Goal: Information Seeking & Learning: Compare options

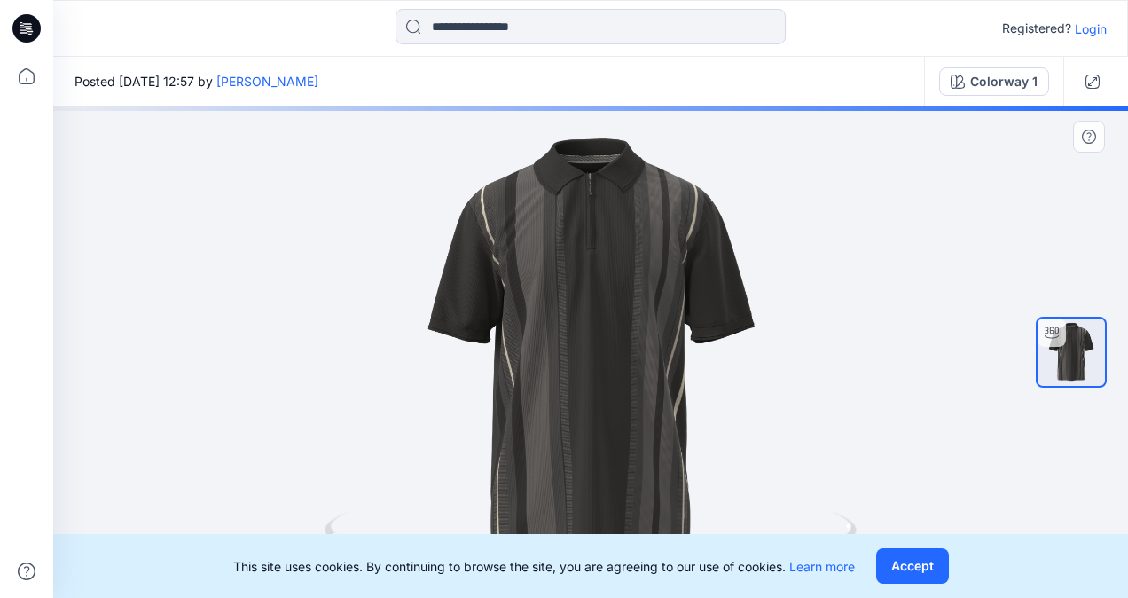
drag, startPoint x: 938, startPoint y: 259, endPoint x: 918, endPoint y: 234, distance: 32.1
click at [918, 234] on div at bounding box center [590, 351] width 1075 height 491
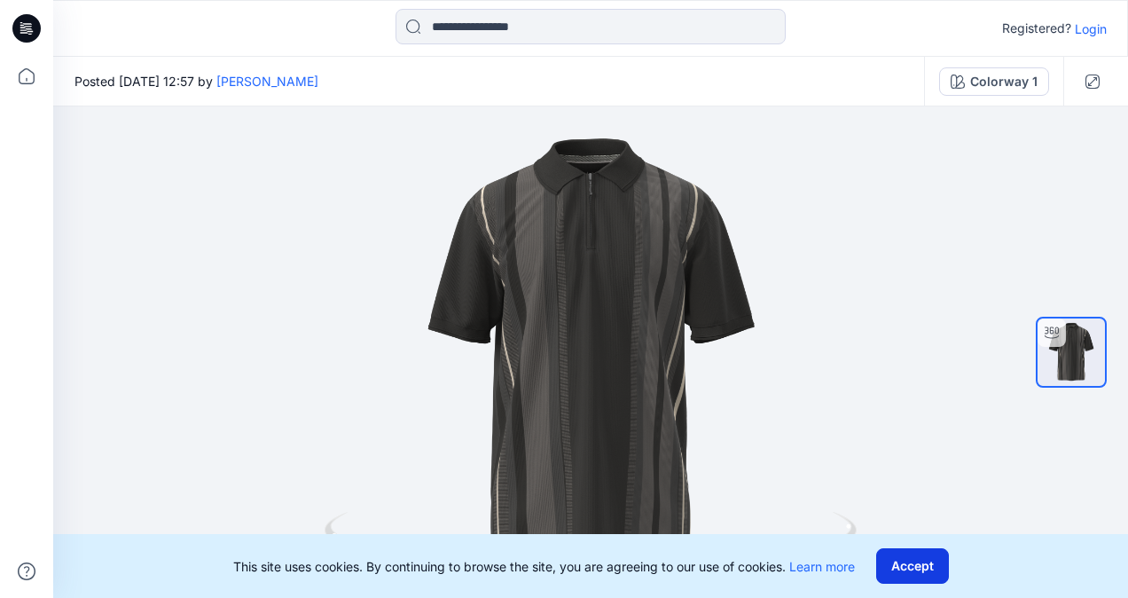
click at [919, 569] on button "Accept" at bounding box center [912, 565] width 73 height 35
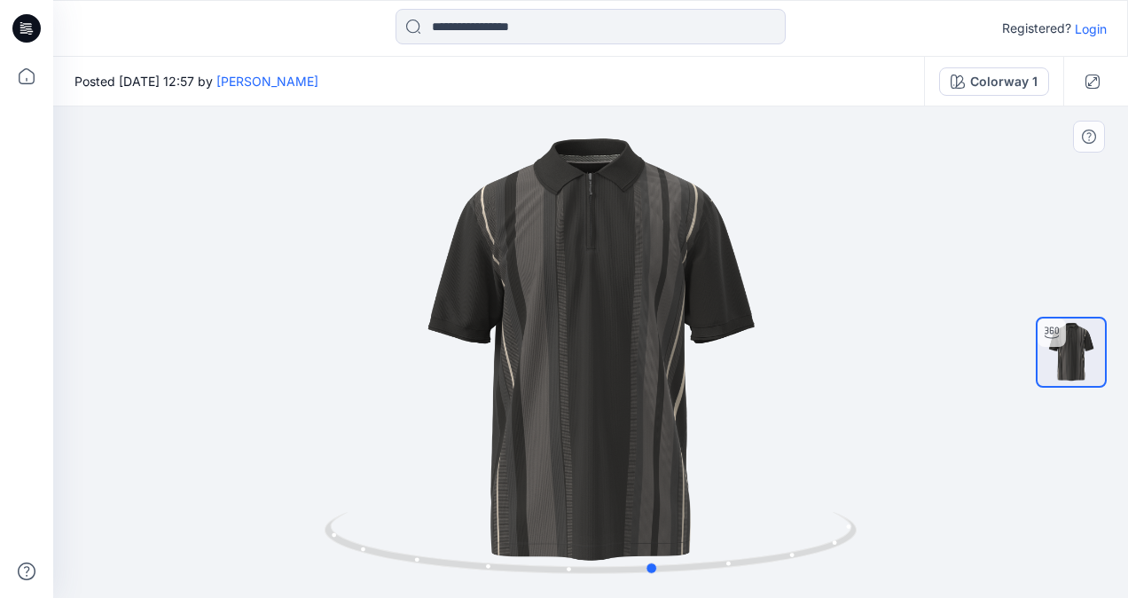
drag, startPoint x: 930, startPoint y: 336, endPoint x: 483, endPoint y: 364, distance: 448.8
click at [483, 364] on div at bounding box center [590, 351] width 1075 height 491
click at [1025, 80] on div "Colorway 1" at bounding box center [1003, 82] width 67 height 20
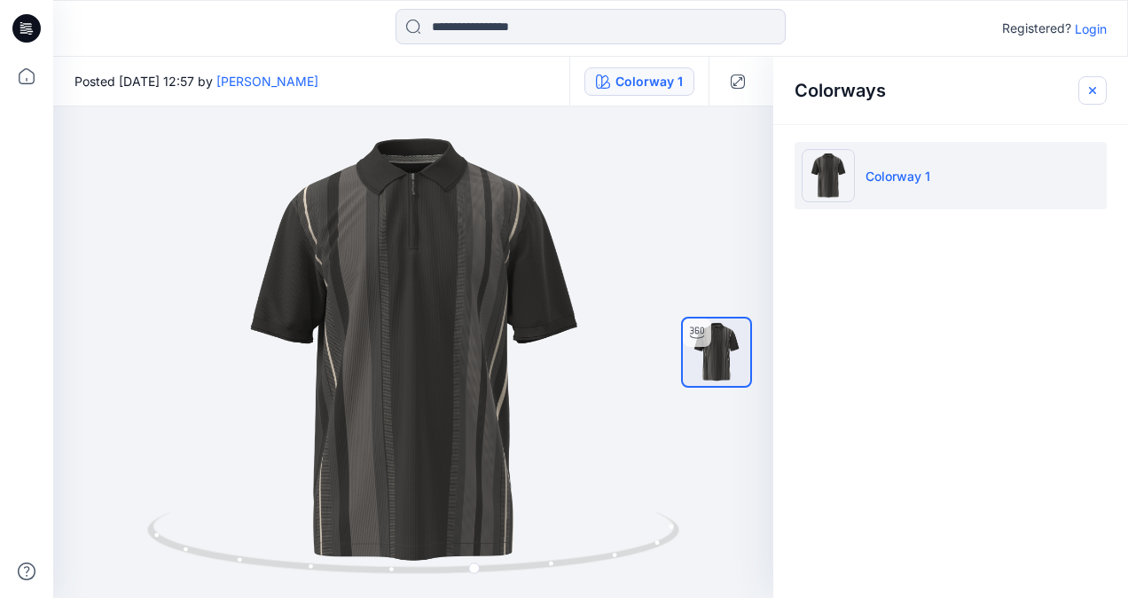
click at [1092, 90] on icon "button" at bounding box center [1092, 90] width 6 height 6
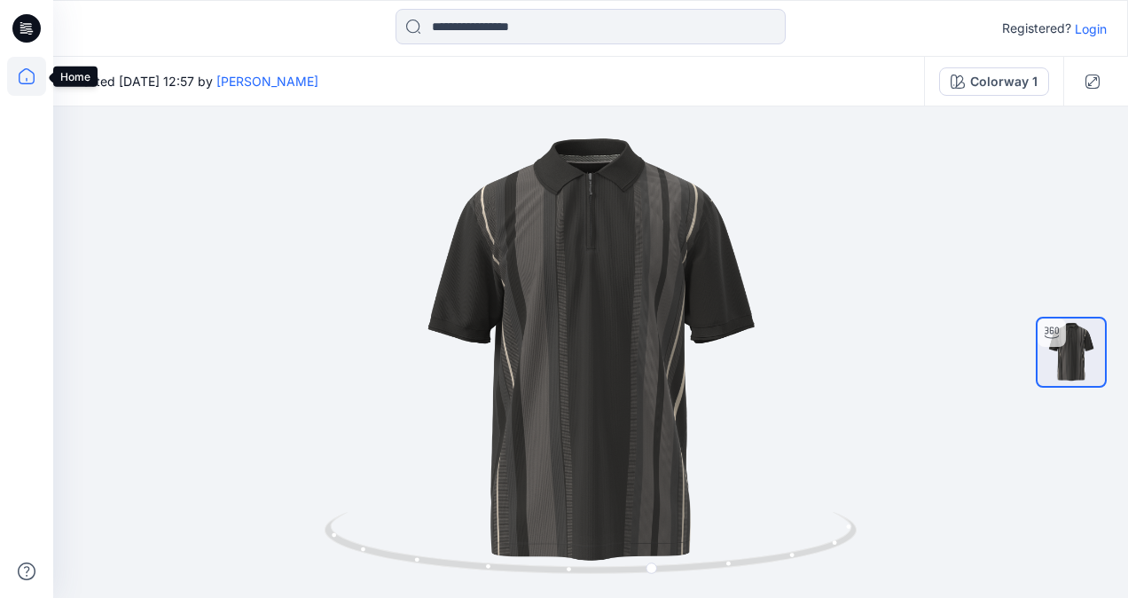
click at [23, 82] on icon at bounding box center [26, 76] width 39 height 39
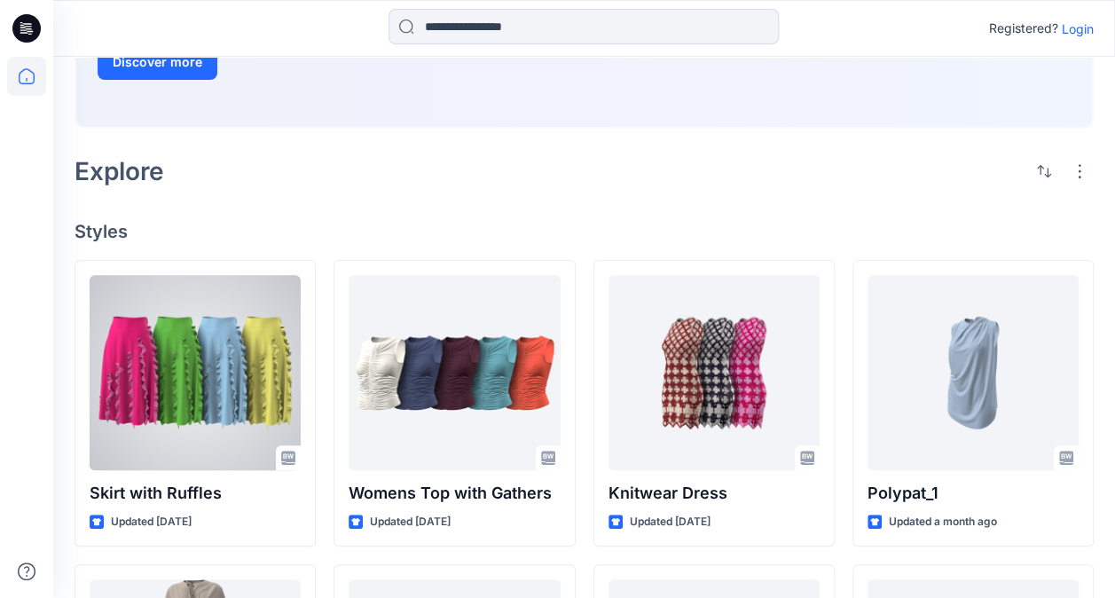
scroll to position [266, 0]
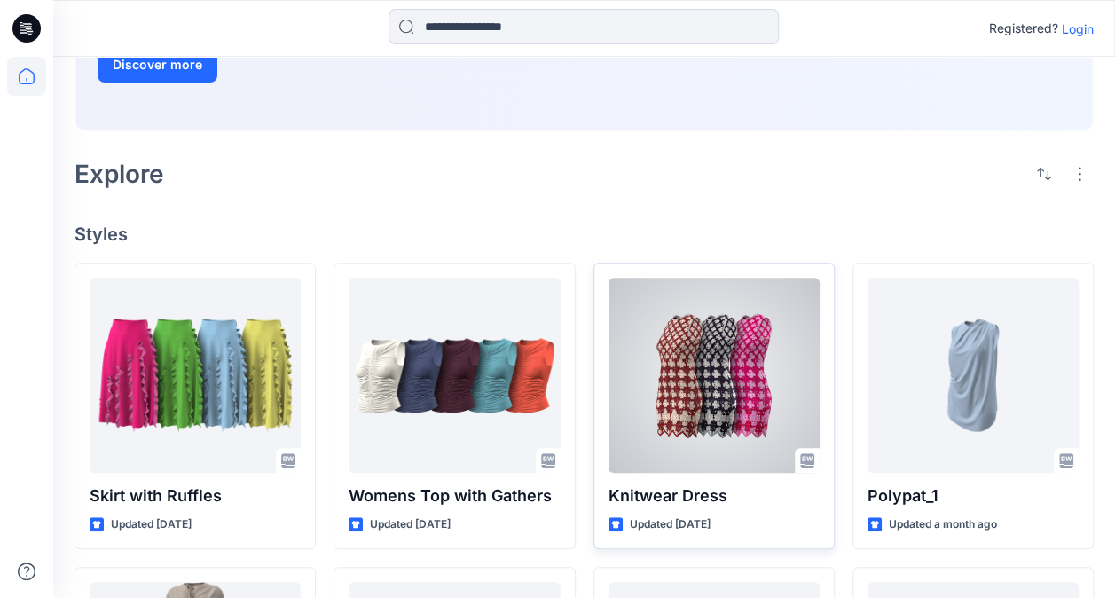
click at [711, 349] on div at bounding box center [714, 375] width 211 height 195
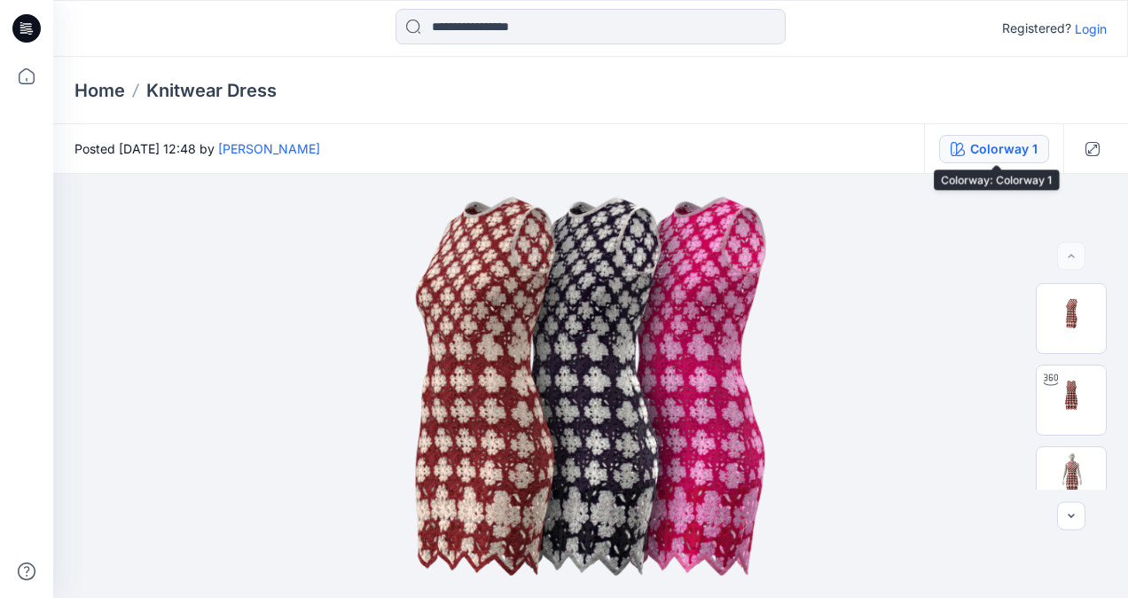
click at [999, 150] on div "Colorway 1" at bounding box center [1003, 149] width 67 height 20
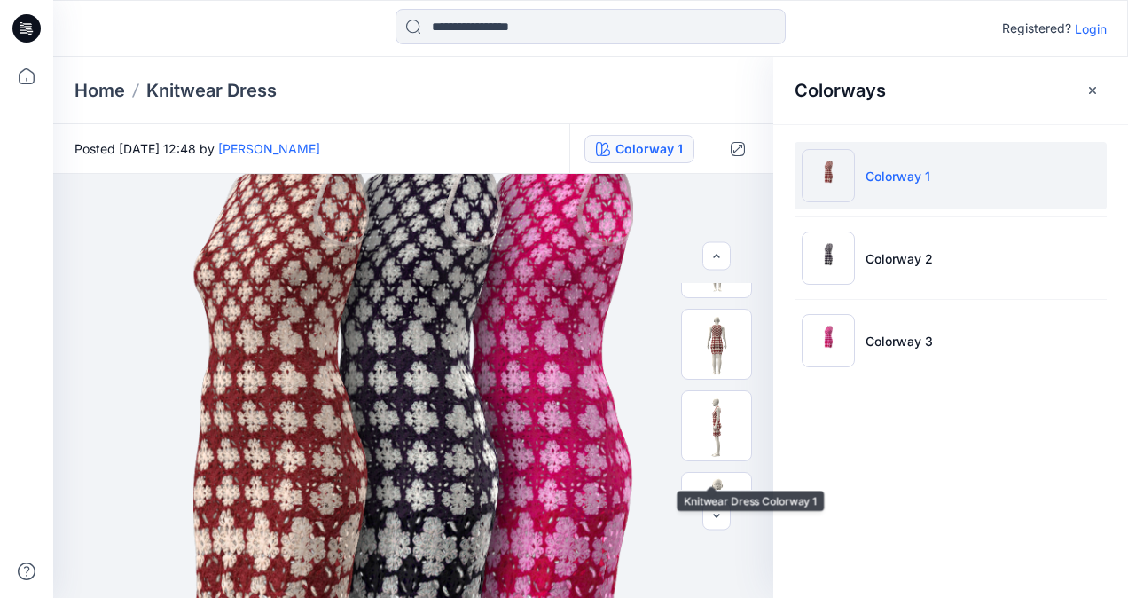
scroll to position [169, 0]
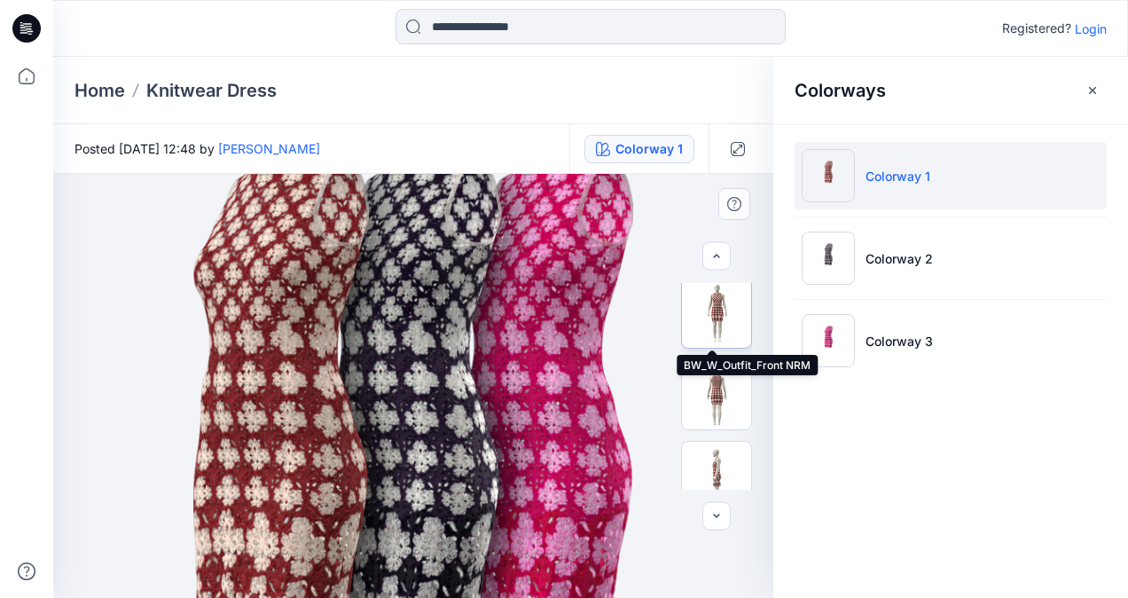
click at [719, 314] on img at bounding box center [716, 313] width 69 height 69
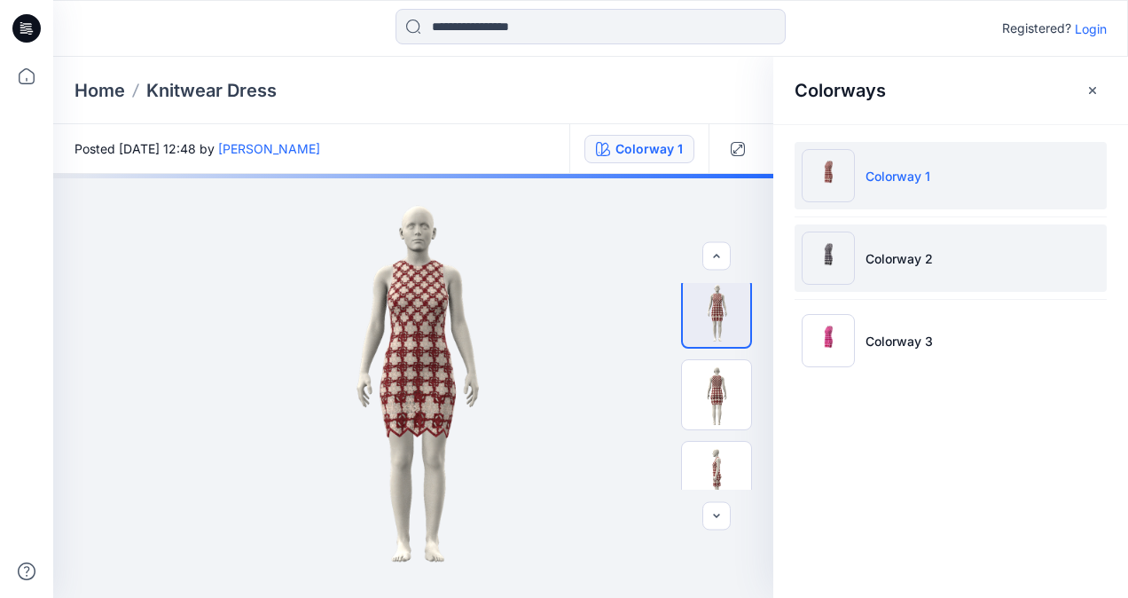
click at [938, 257] on li "Colorway 2" at bounding box center [951, 257] width 312 height 67
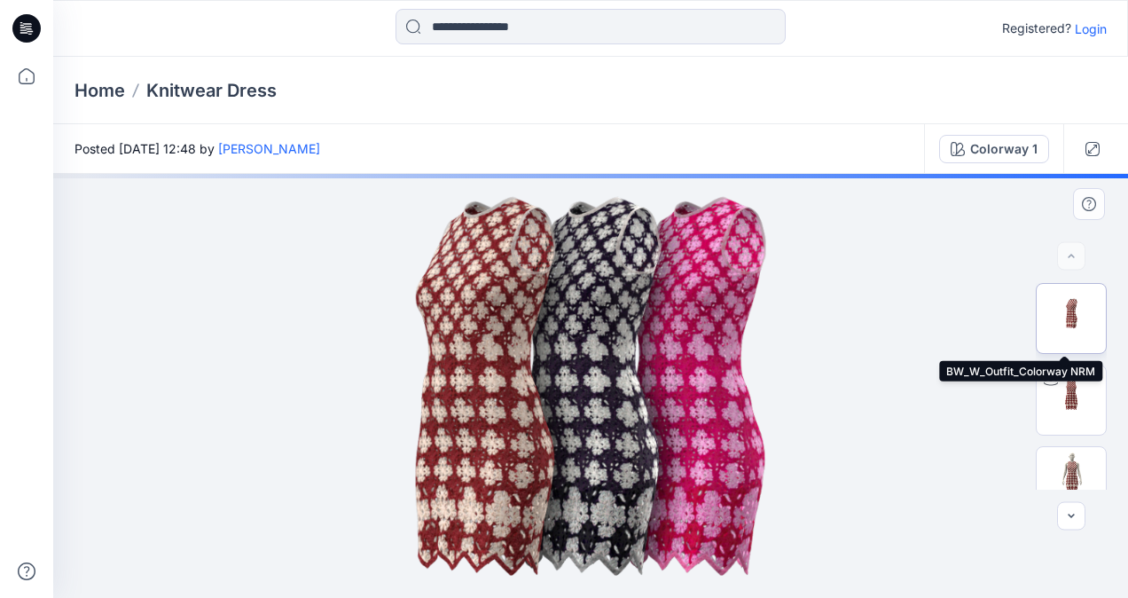
click at [1061, 283] on div at bounding box center [1071, 318] width 71 height 71
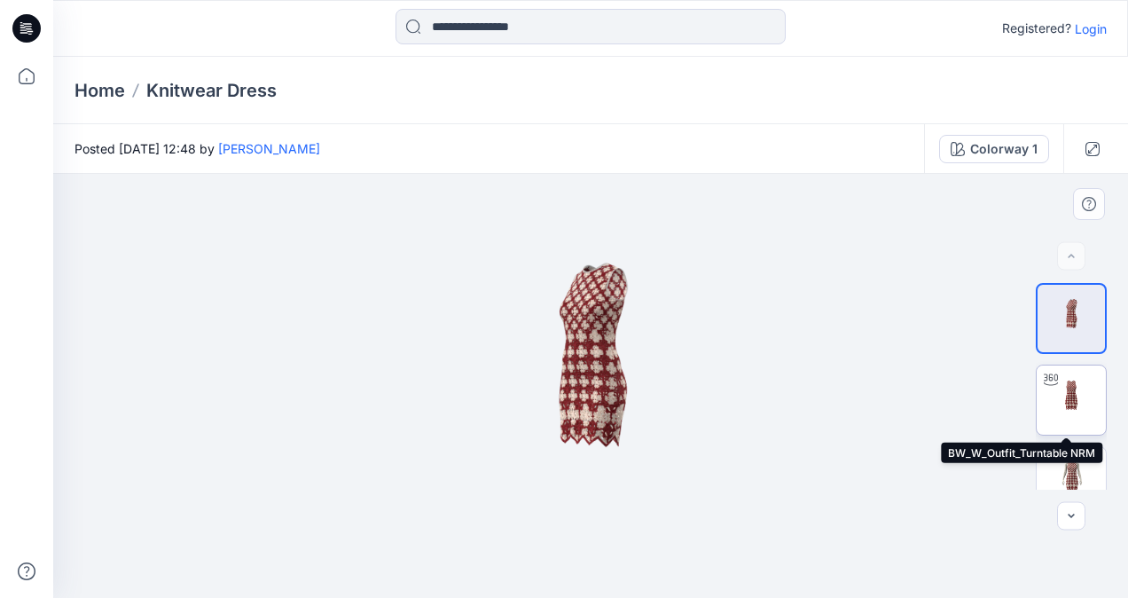
click at [1064, 403] on img at bounding box center [1071, 399] width 69 height 69
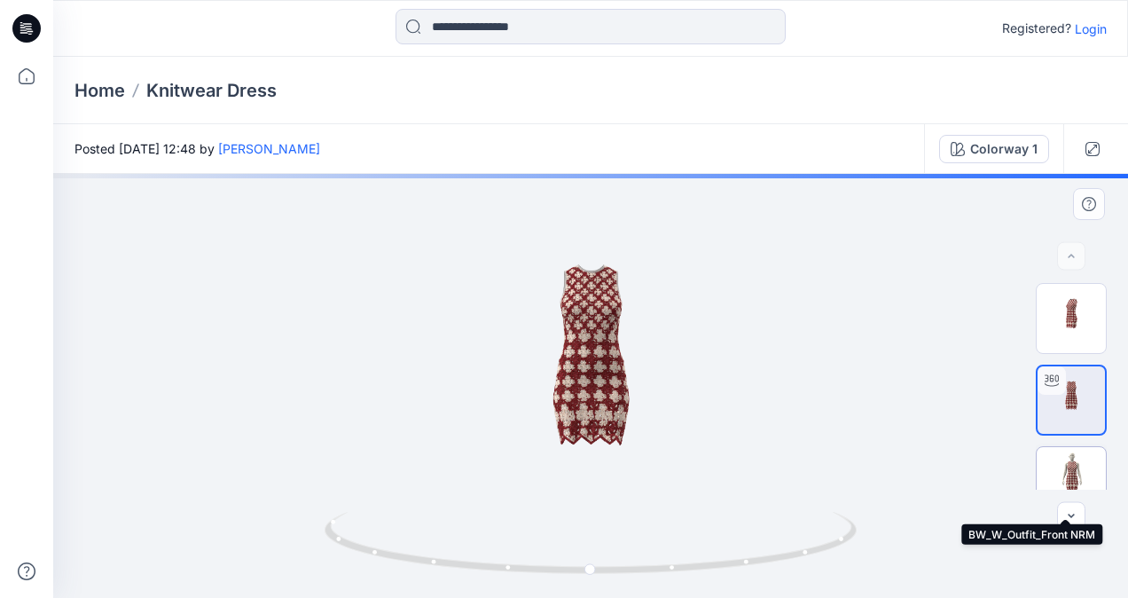
click at [1072, 468] on img at bounding box center [1071, 481] width 69 height 69
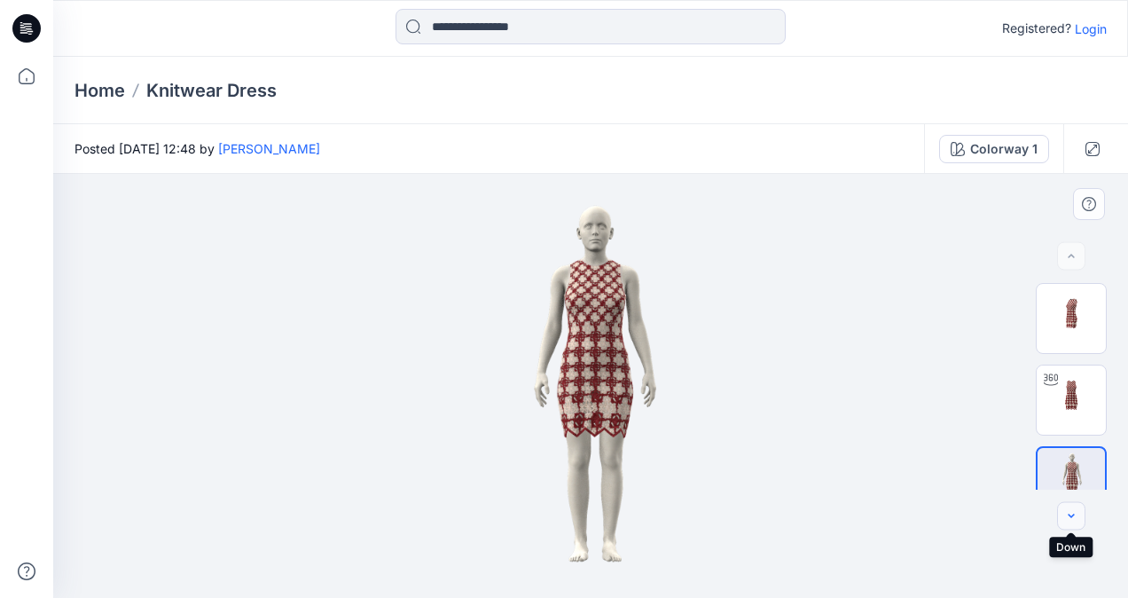
click at [1072, 514] on icon "button" at bounding box center [1071, 516] width 14 height 14
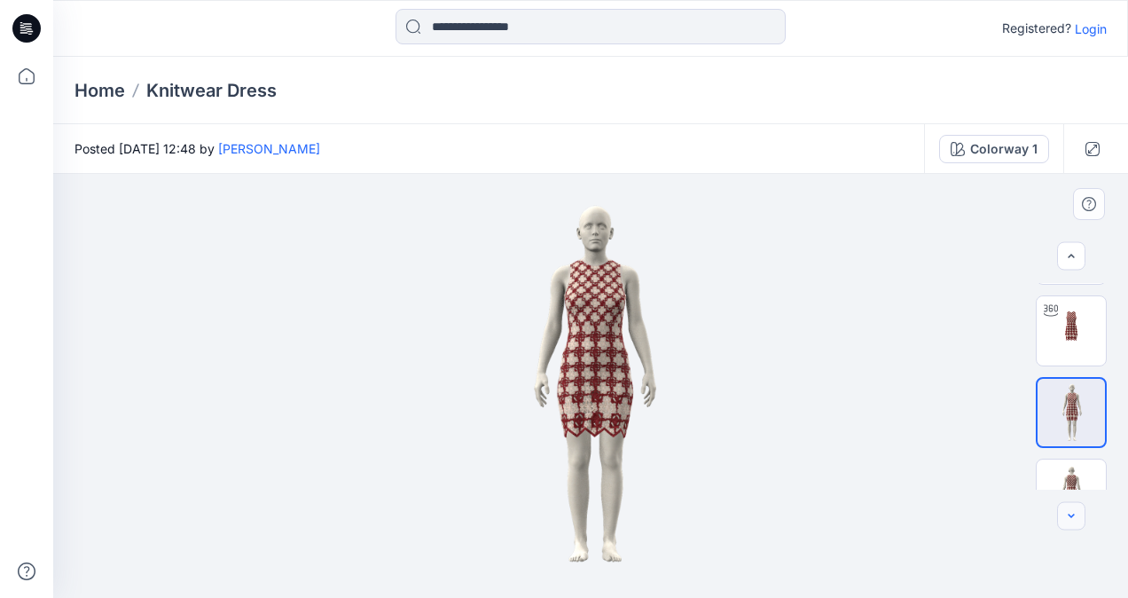
click at [1072, 514] on icon "button" at bounding box center [1071, 516] width 14 height 14
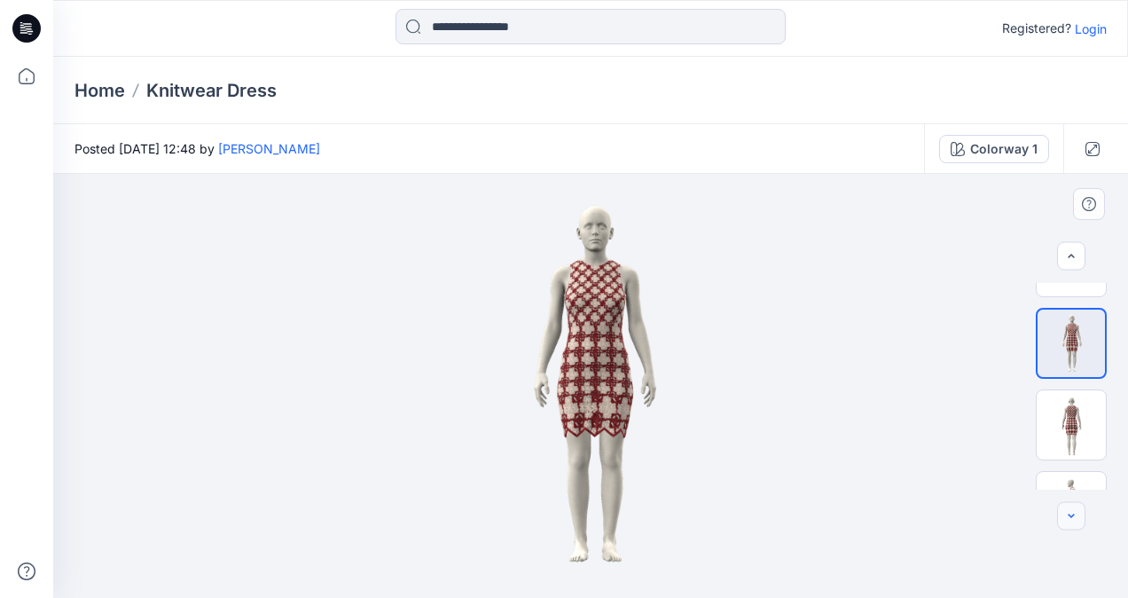
click at [1072, 514] on icon "button" at bounding box center [1071, 516] width 14 height 14
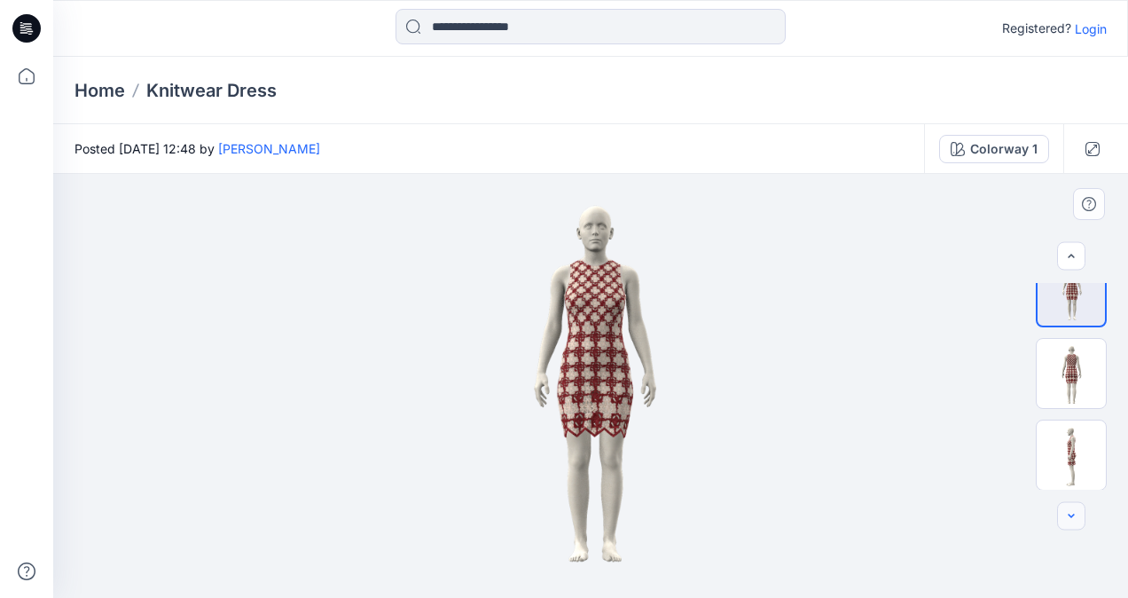
scroll to position [208, 0]
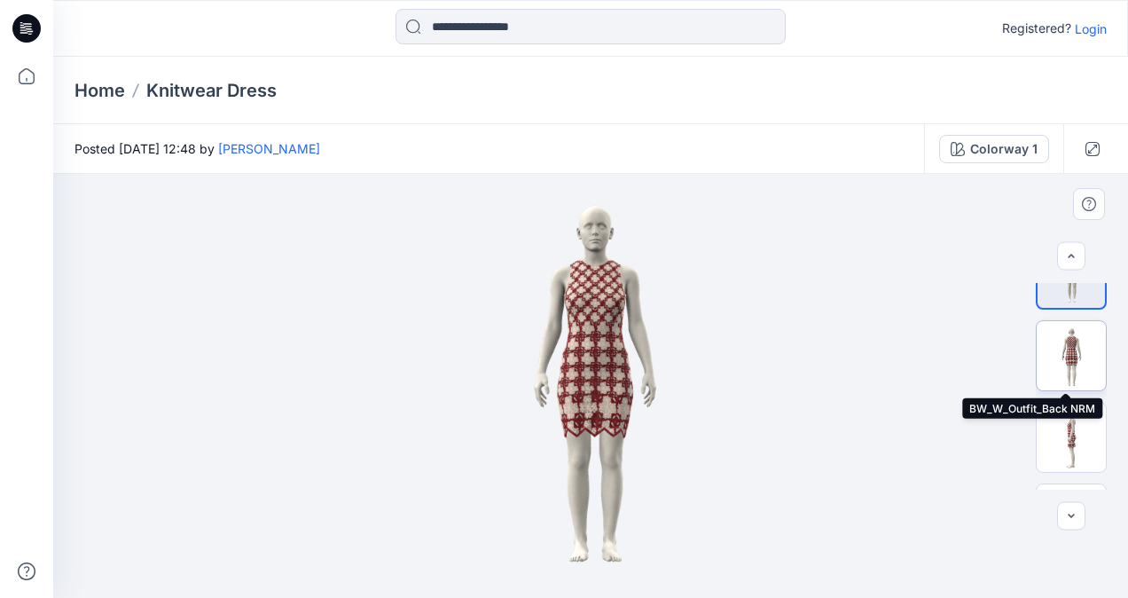
click at [1067, 344] on img at bounding box center [1071, 355] width 69 height 69
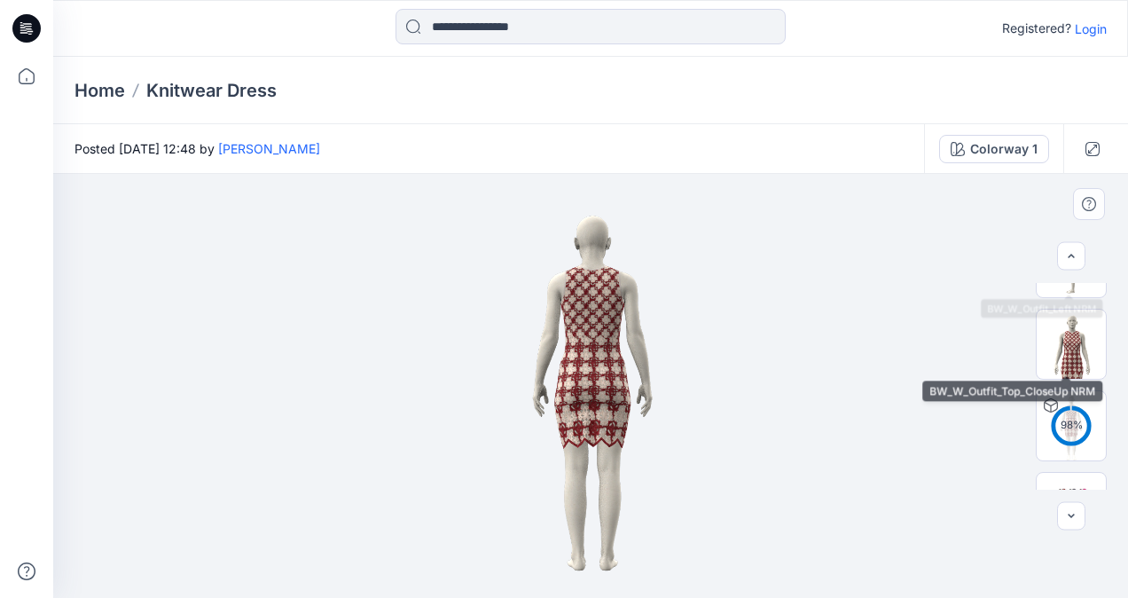
scroll to position [435, 0]
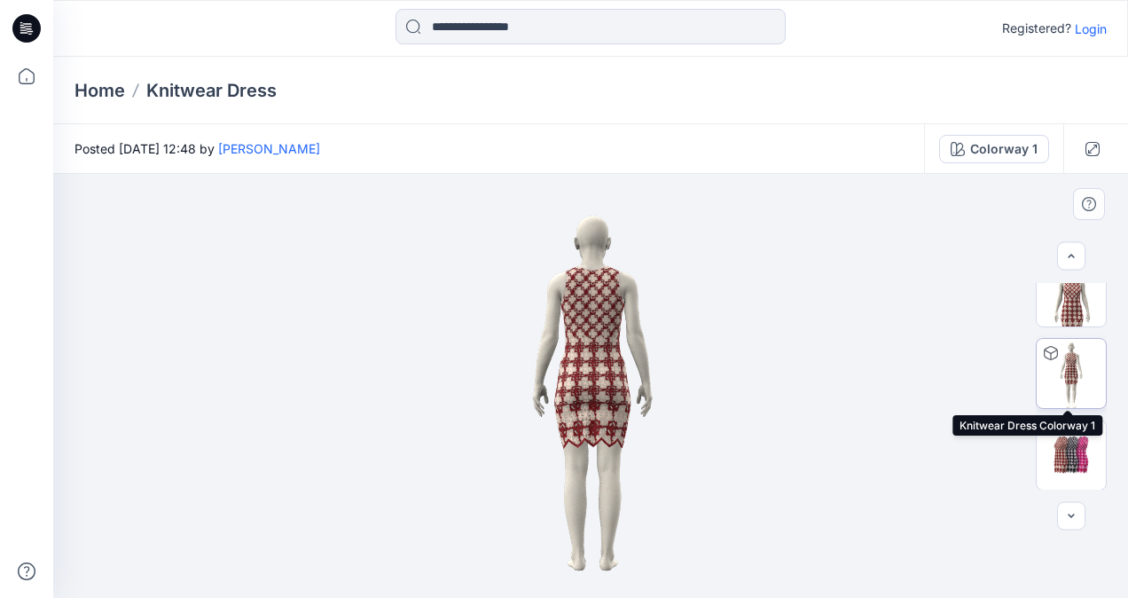
click at [1077, 376] on img at bounding box center [1071, 373] width 69 height 69
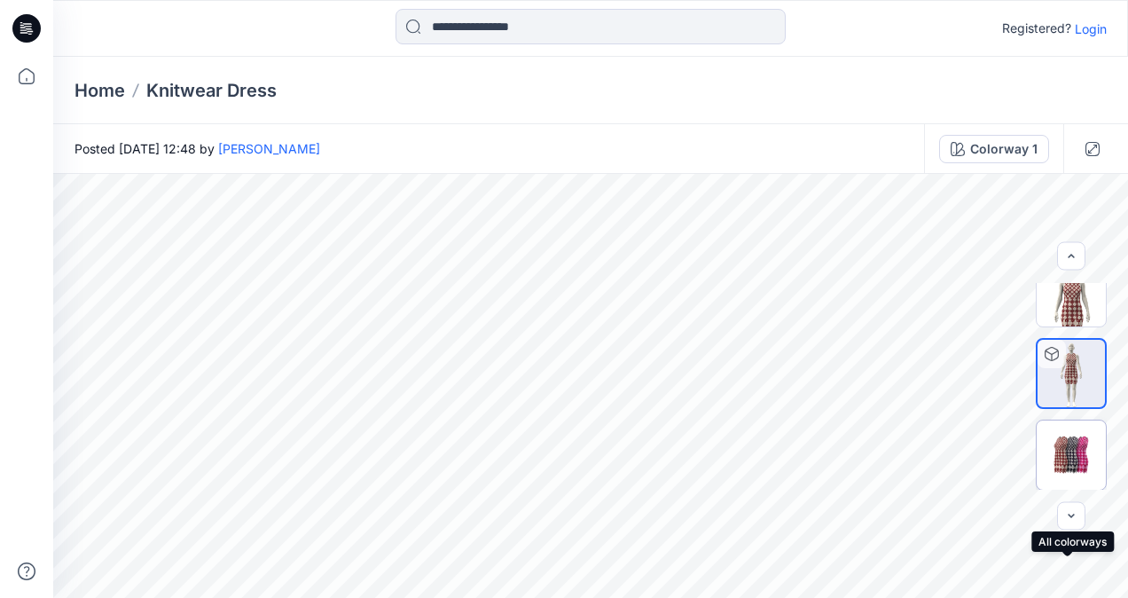
scroll to position [0, 0]
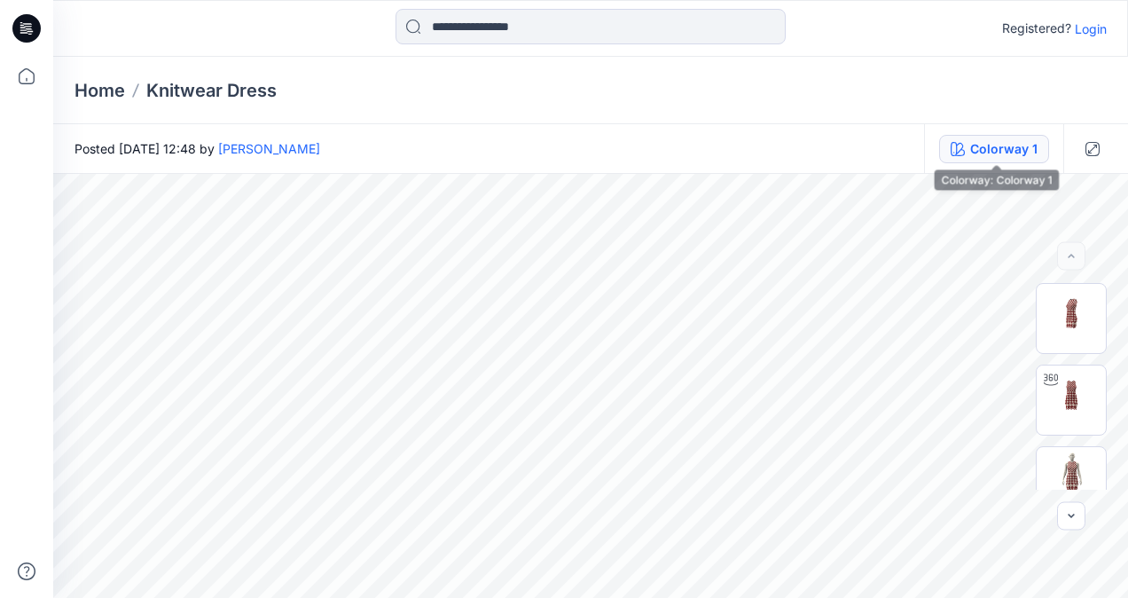
click at [994, 151] on div "Colorway 1" at bounding box center [1003, 149] width 67 height 20
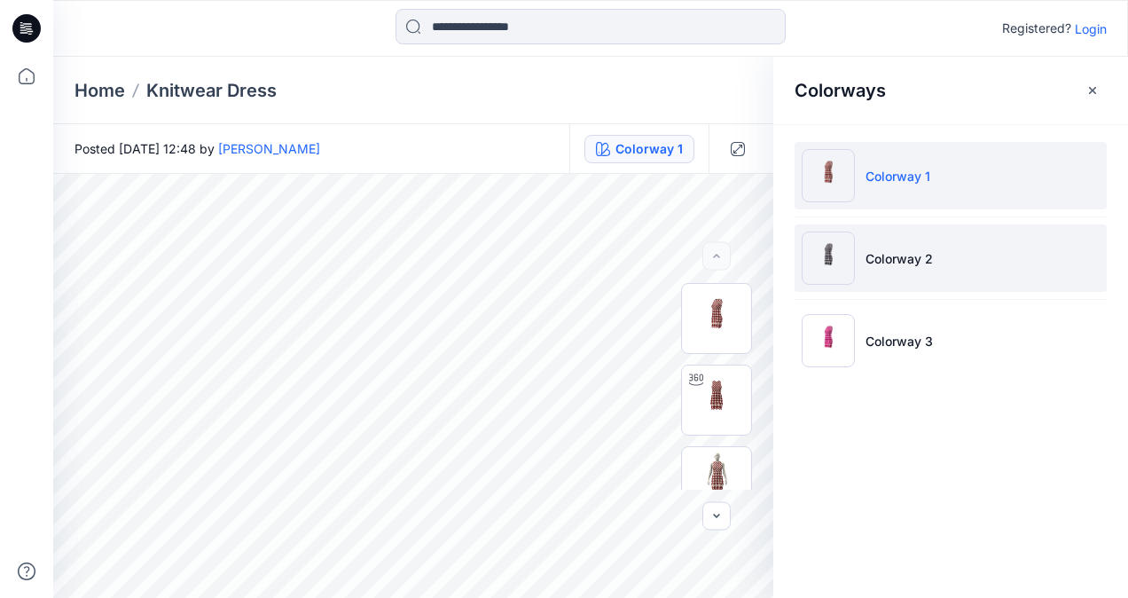
click at [993, 264] on li "Colorway 2" at bounding box center [951, 257] width 312 height 67
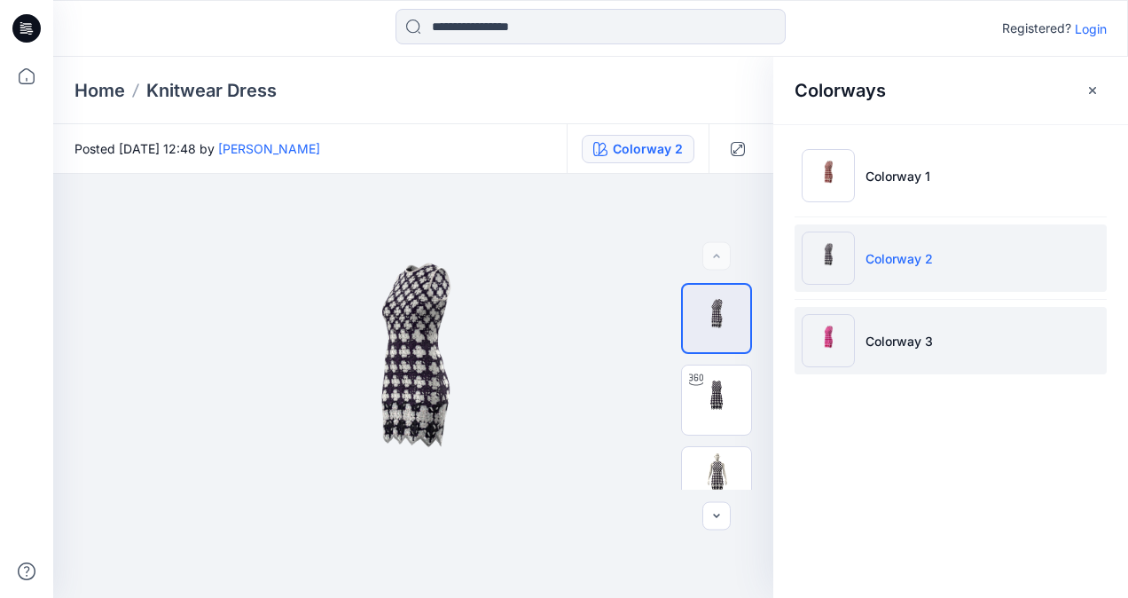
click at [965, 336] on li "Colorway 3" at bounding box center [951, 340] width 312 height 67
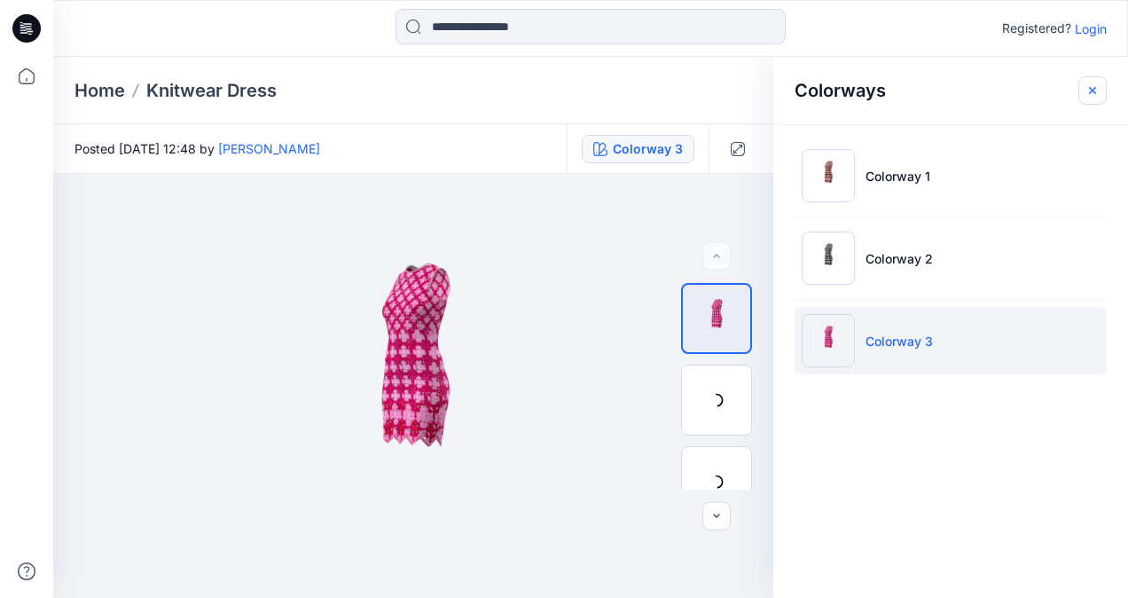
click at [1088, 83] on icon "button" at bounding box center [1093, 90] width 14 height 14
